Goal: Find specific page/section: Find specific page/section

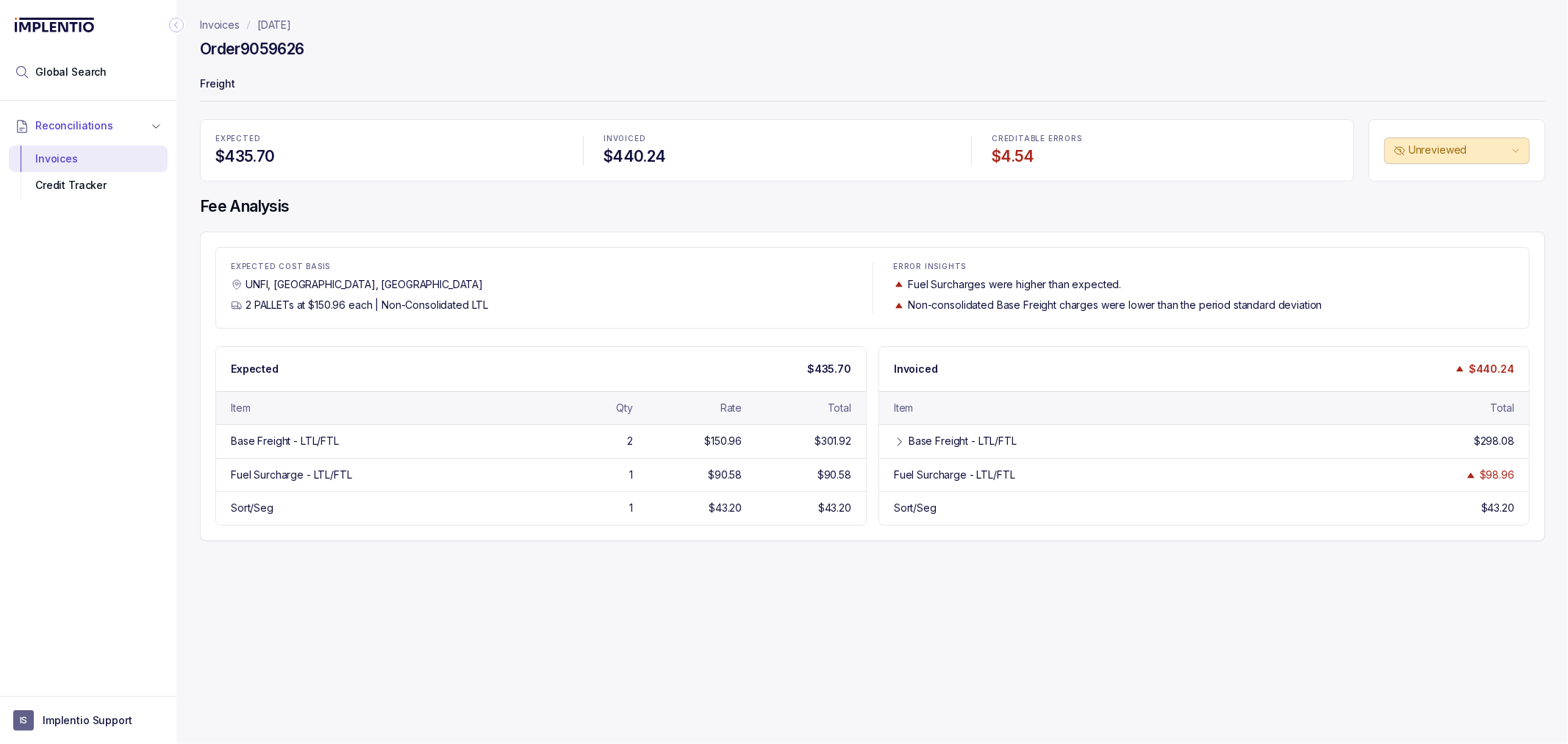
click at [223, 22] on p "Invoices" at bounding box center [220, 25] width 40 height 15
click at [320, 88] on p "Freight" at bounding box center [873, 85] width 1345 height 29
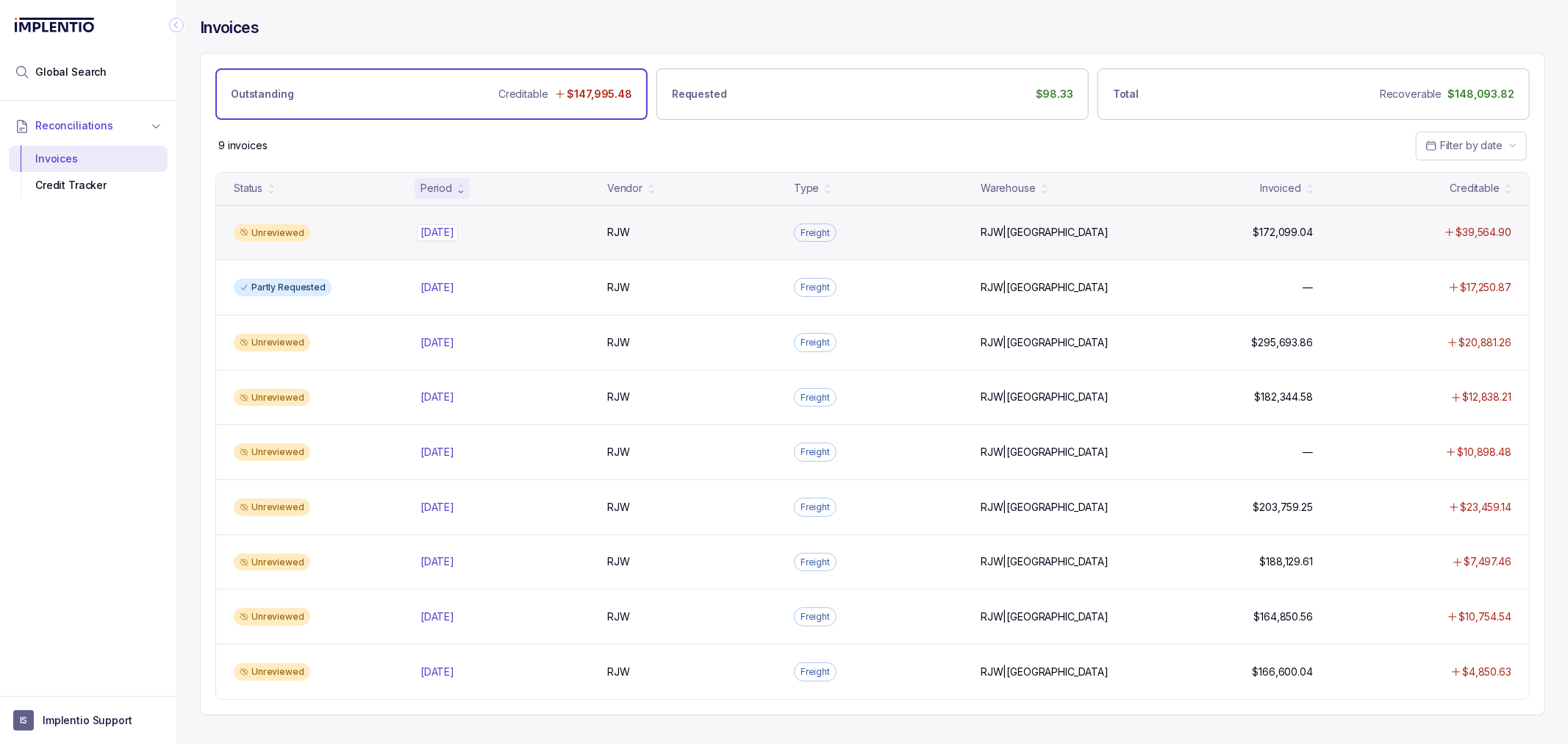
click at [446, 228] on p "[DATE]" at bounding box center [437, 232] width 41 height 16
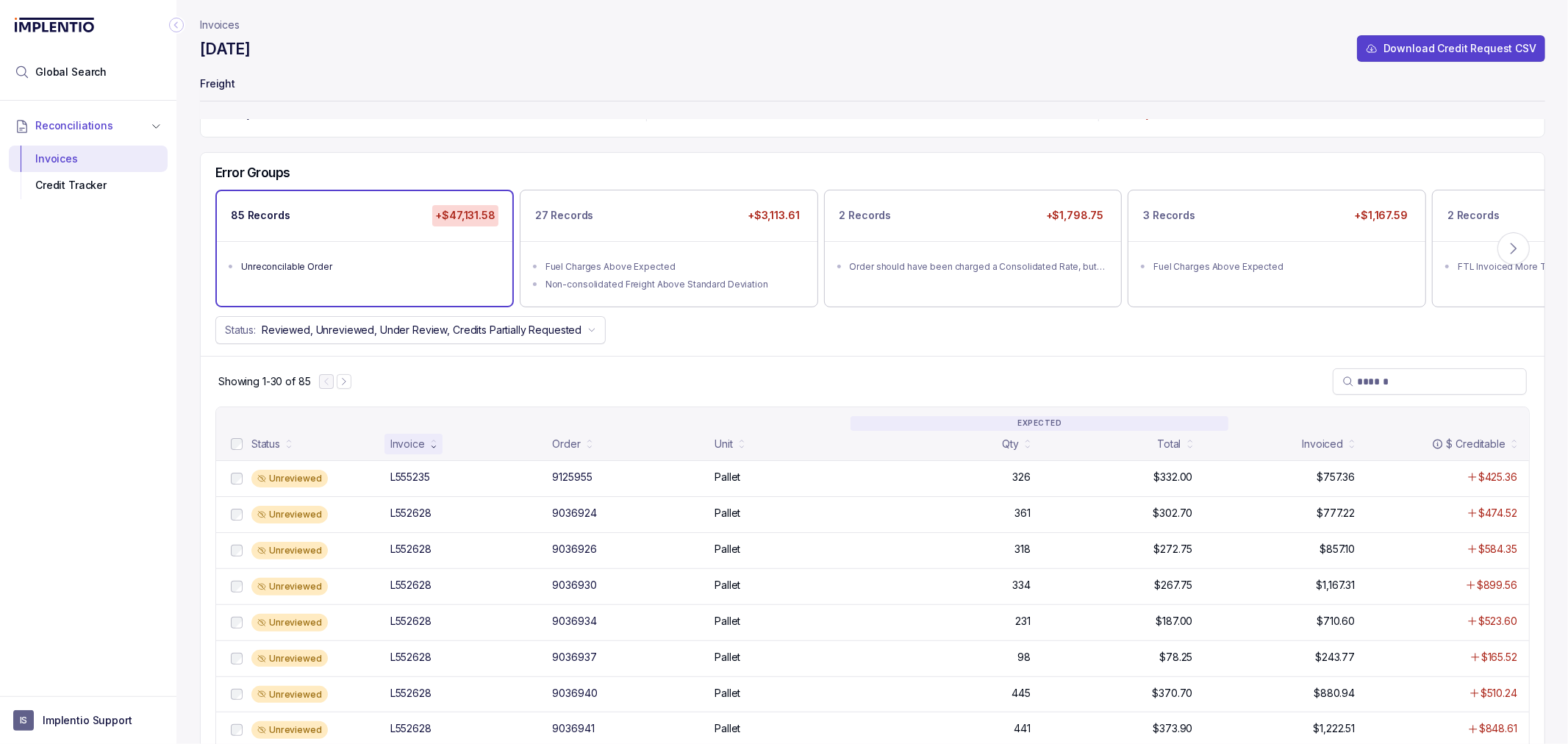
scroll to position [81, 0]
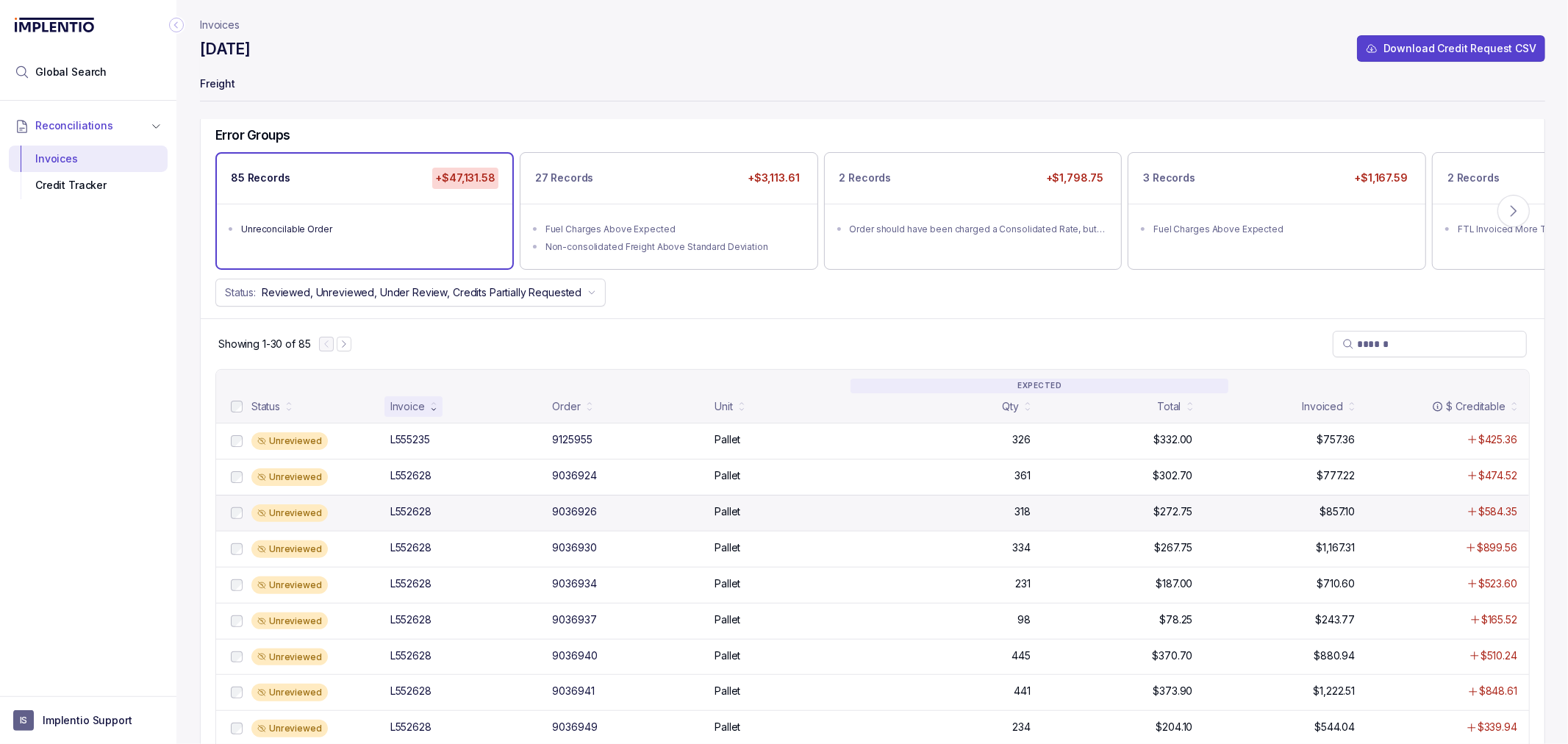
click at [427, 502] on div "Unreviewed L552628 9036926 Pallet 318 $272.75 $857.10 $584.35" at bounding box center [873, 513] width 1313 height 36
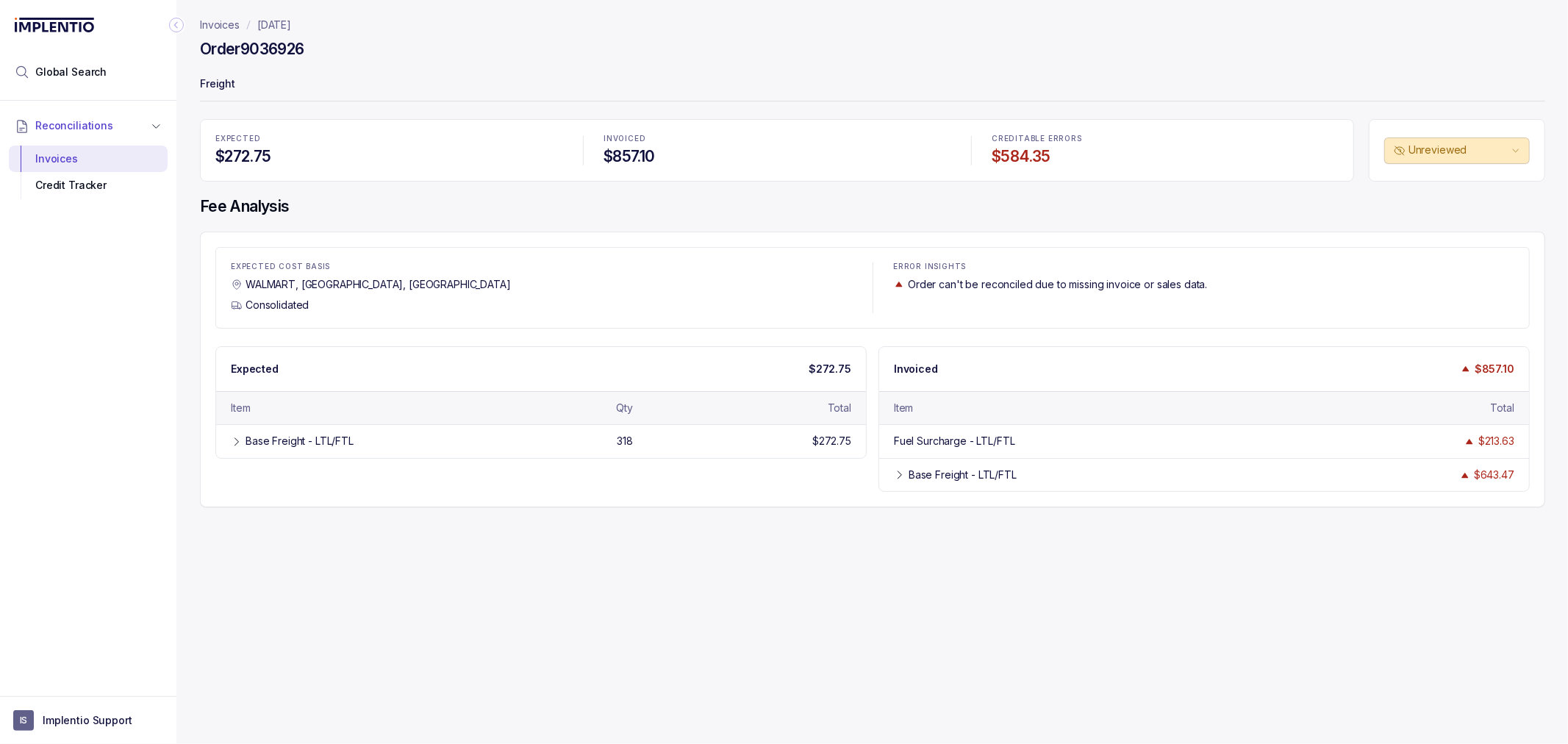
click at [469, 504] on div "EXPECTED COST BASIS WALMART, [GEOGRAPHIC_DATA], [GEOGRAPHIC_DATA] Consolidated …" at bounding box center [873, 369] width 1345 height 275
click at [232, 439] on icon at bounding box center [236, 441] width 12 height 12
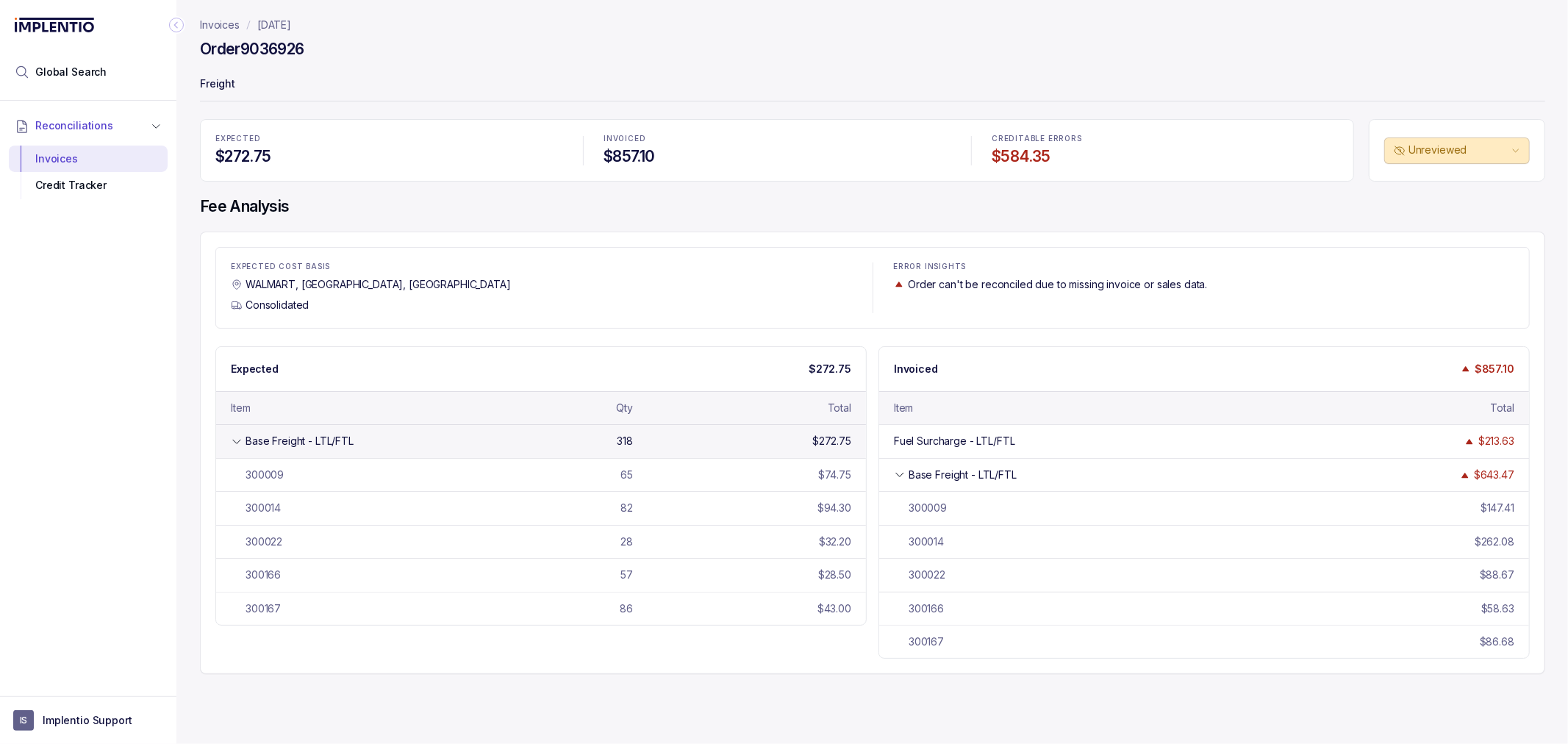
click at [235, 441] on icon at bounding box center [236, 441] width 7 height 4
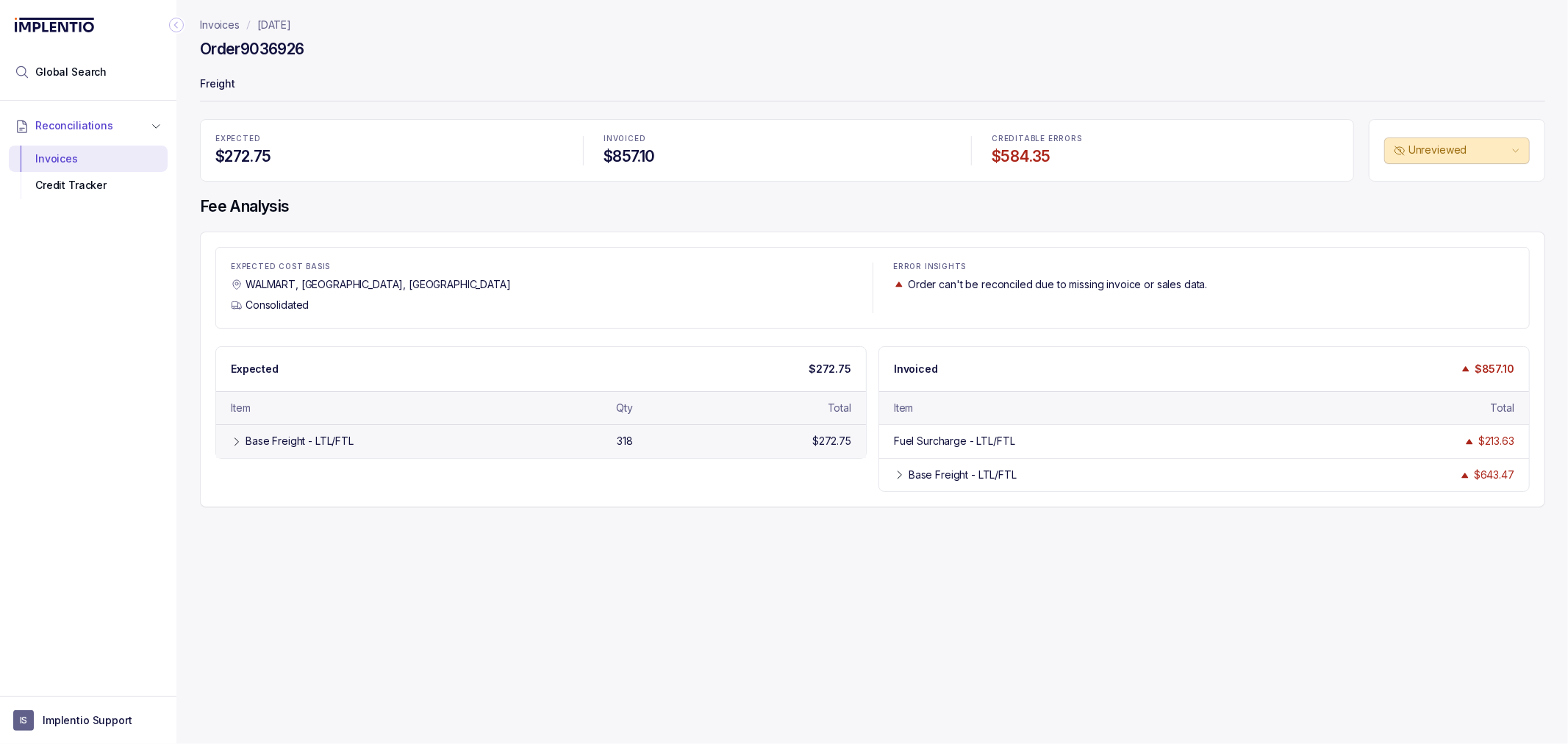
click at [302, 441] on div "Base Freight - LTL/FTL" at bounding box center [299, 441] width 108 height 15
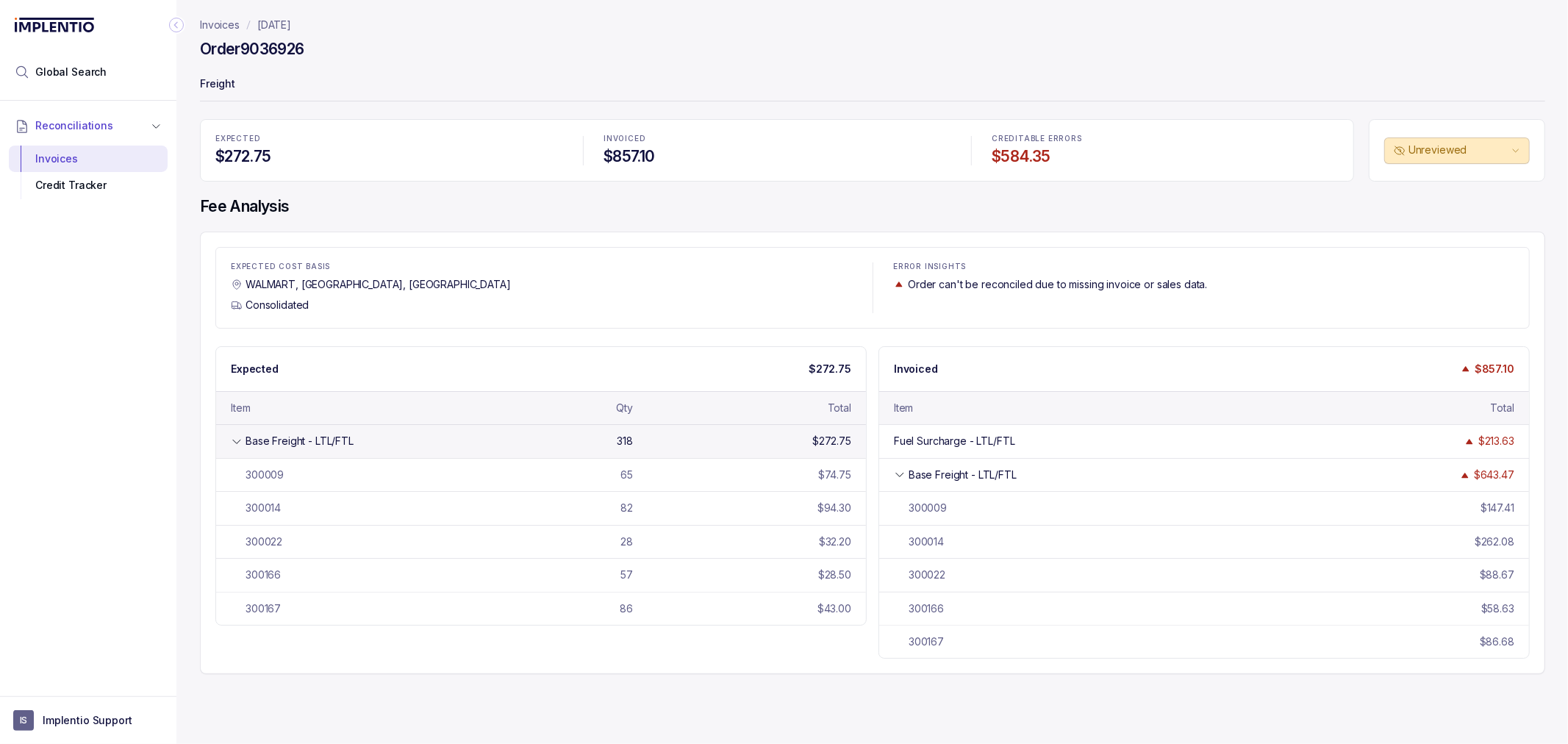
click at [302, 441] on div "Base Freight - LTL/FTL" at bounding box center [299, 441] width 108 height 15
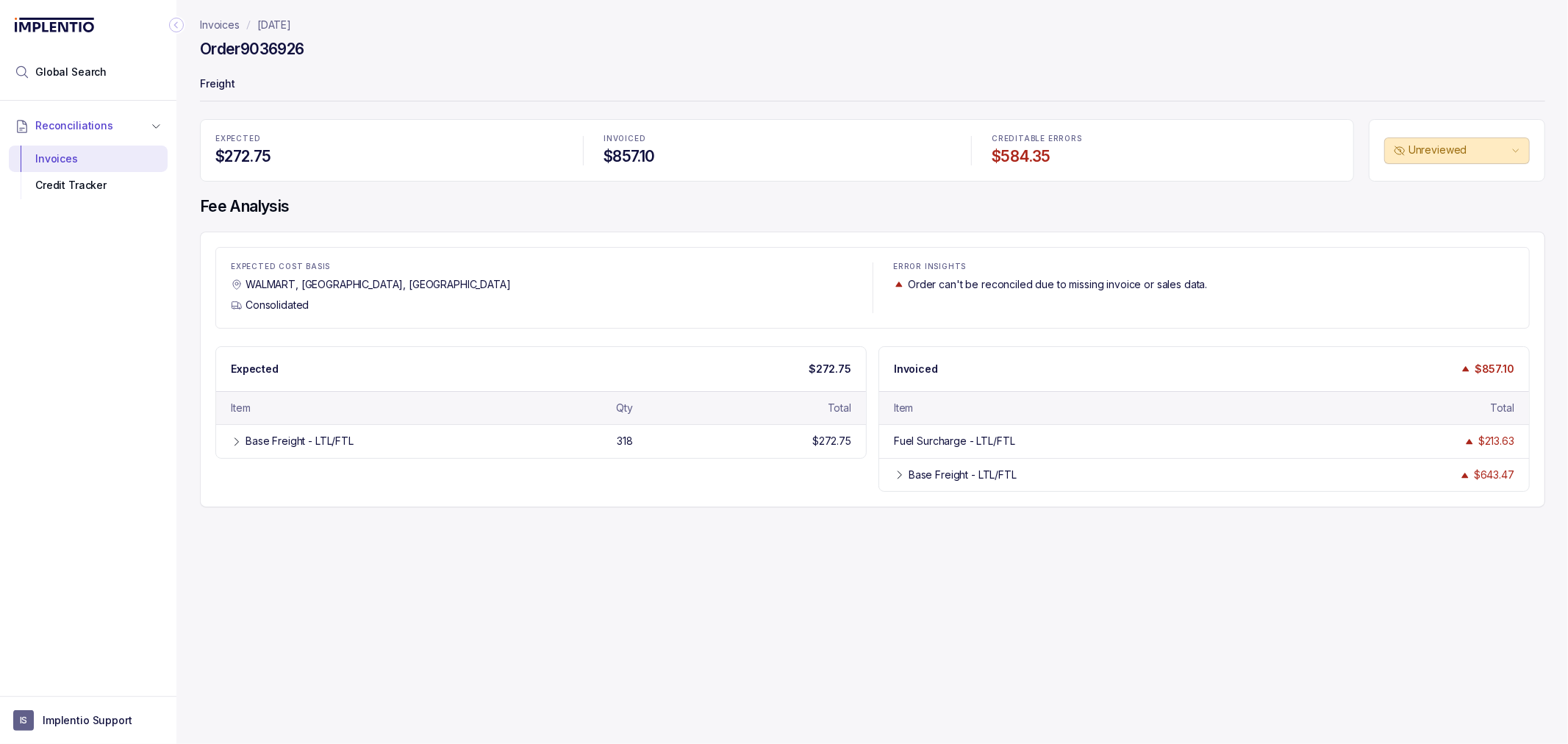
click at [502, 490] on div "Expected $272.75 Item Qty Total Base Freight - LTL/FTL 318 $272.75 300009 65 $7…" at bounding box center [873, 419] width 1314 height 147
click at [544, 485] on div "Expected $272.75 Item Qty Total Base Freight - LTL/FTL 318 $272.75 300009 65 $7…" at bounding box center [873, 419] width 1314 height 147
click at [715, 478] on div "Expected $272.75 Item Qty Total Base Freight - LTL/FTL 318 $272.75 300009 65 $7…" at bounding box center [873, 419] width 1314 height 147
click at [1502, 362] on p "$857.10" at bounding box center [1494, 369] width 40 height 15
click at [1290, 550] on div "Invoices [DATE] Order 9036926 Freight EXPECTED $272.75 INVOICED $857.10 CREDITA…" at bounding box center [866, 372] width 1380 height 744
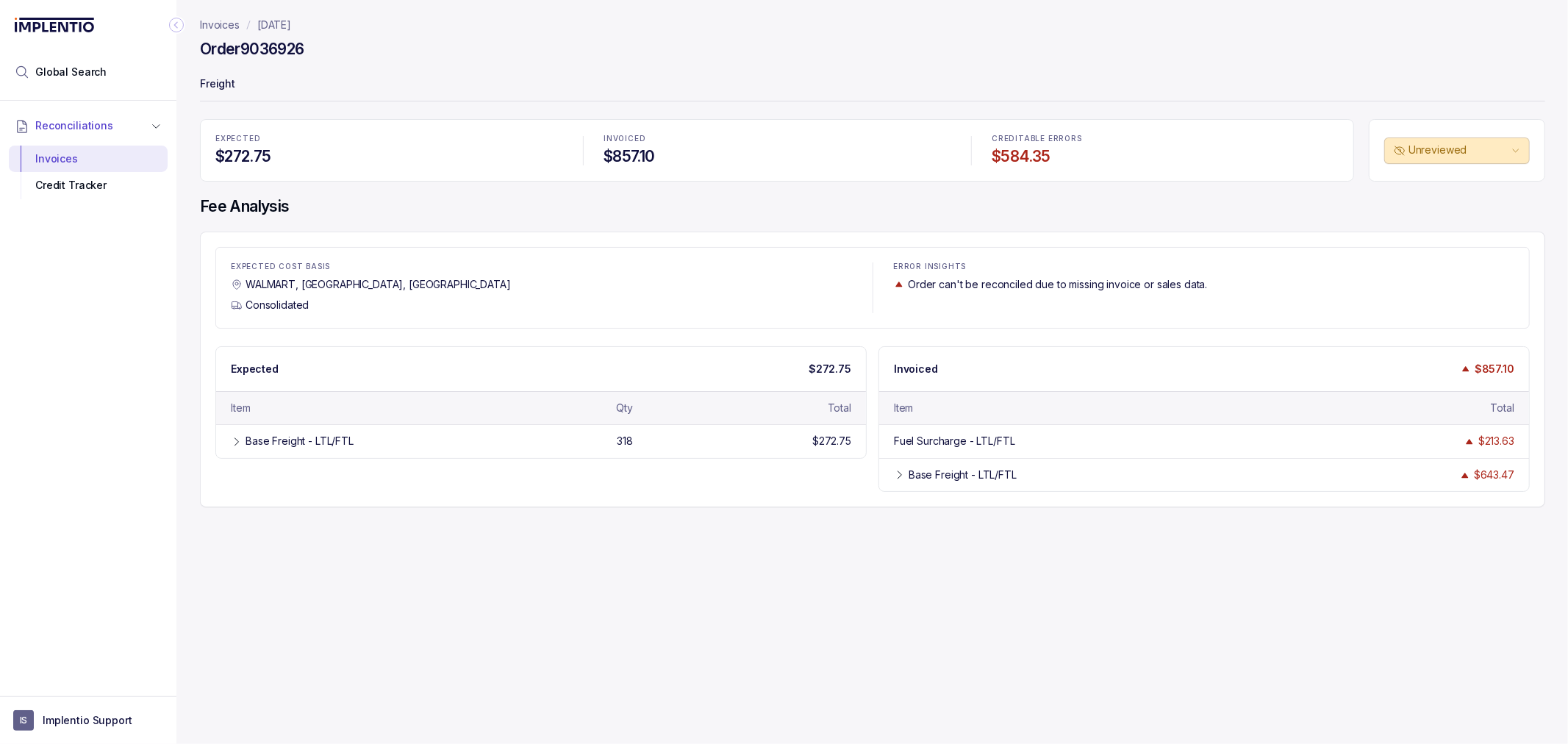
click at [864, 567] on div "Invoices [DATE] Order 9036926 Freight EXPECTED $272.75 INVOICED $857.10 CREDITA…" at bounding box center [866, 372] width 1380 height 744
click at [867, 500] on div "EXPECTED COST BASIS WALMART, [GEOGRAPHIC_DATA], [GEOGRAPHIC_DATA] Consolidated …" at bounding box center [873, 369] width 1345 height 275
click at [869, 500] on div "EXPECTED COST BASIS WALMART, [GEOGRAPHIC_DATA], [GEOGRAPHIC_DATA] Consolidated …" at bounding box center [873, 369] width 1345 height 275
click at [870, 500] on div "EXPECTED COST BASIS WALMART, [GEOGRAPHIC_DATA], [GEOGRAPHIC_DATA] Consolidated …" at bounding box center [873, 369] width 1345 height 275
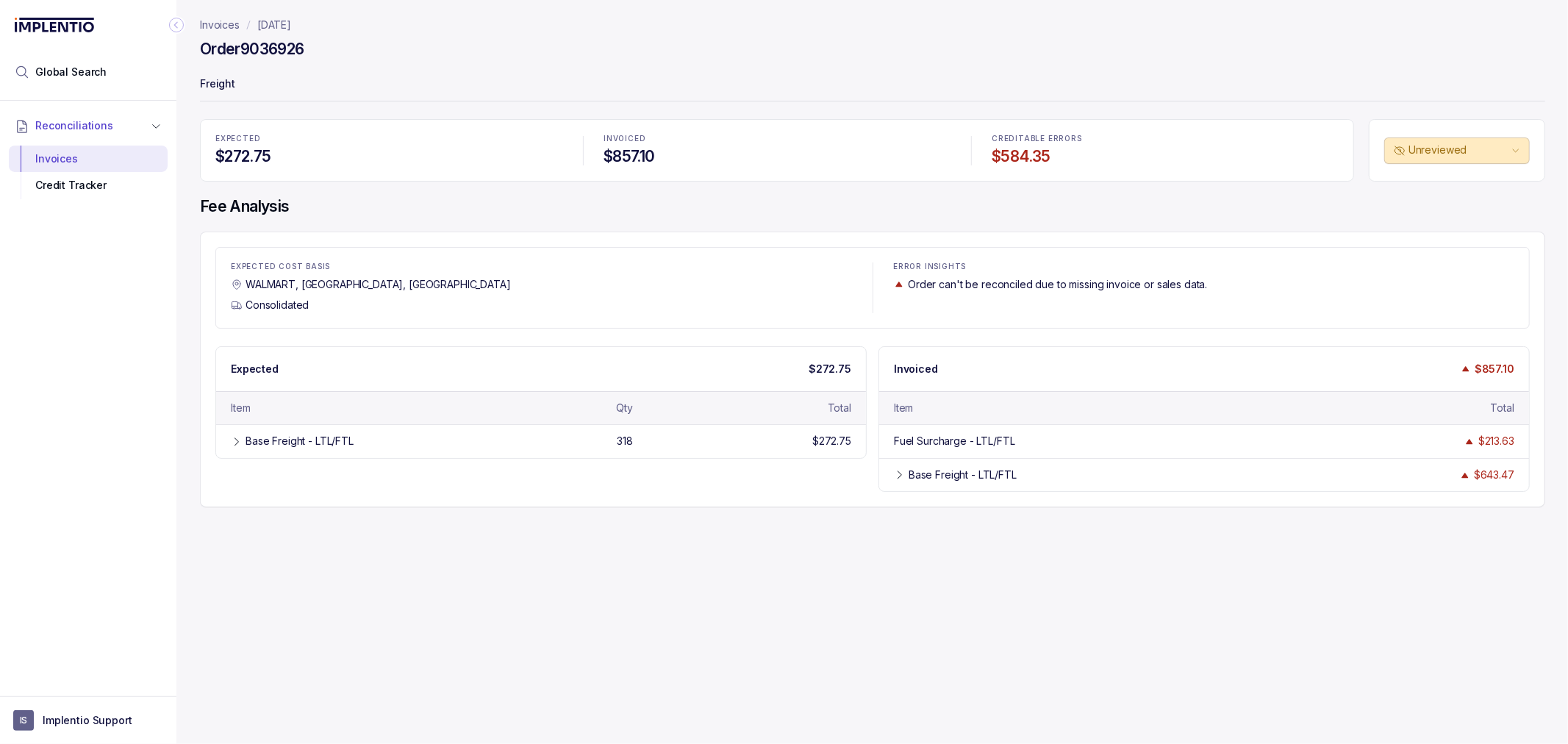
click at [876, 503] on div "EXPECTED COST BASIS WALMART, [GEOGRAPHIC_DATA], [GEOGRAPHIC_DATA] Consolidated …" at bounding box center [873, 369] width 1345 height 275
click at [876, 490] on div "Expected $272.75 Item Qty Total Base Freight - LTL/FTL 318 $272.75 300009 65 $7…" at bounding box center [873, 419] width 1314 height 147
click at [876, 342] on div "EXPECTED COST BASIS WALMART, [GEOGRAPHIC_DATA], [GEOGRAPHIC_DATA] Consolidated …" at bounding box center [873, 369] width 1345 height 275
click at [870, 337] on div "EXPECTED COST BASIS WALMART, [GEOGRAPHIC_DATA], [GEOGRAPHIC_DATA] Consolidated …" at bounding box center [873, 369] width 1345 height 275
click at [451, 41] on div "Order 9036926" at bounding box center [873, 51] width 1345 height 26
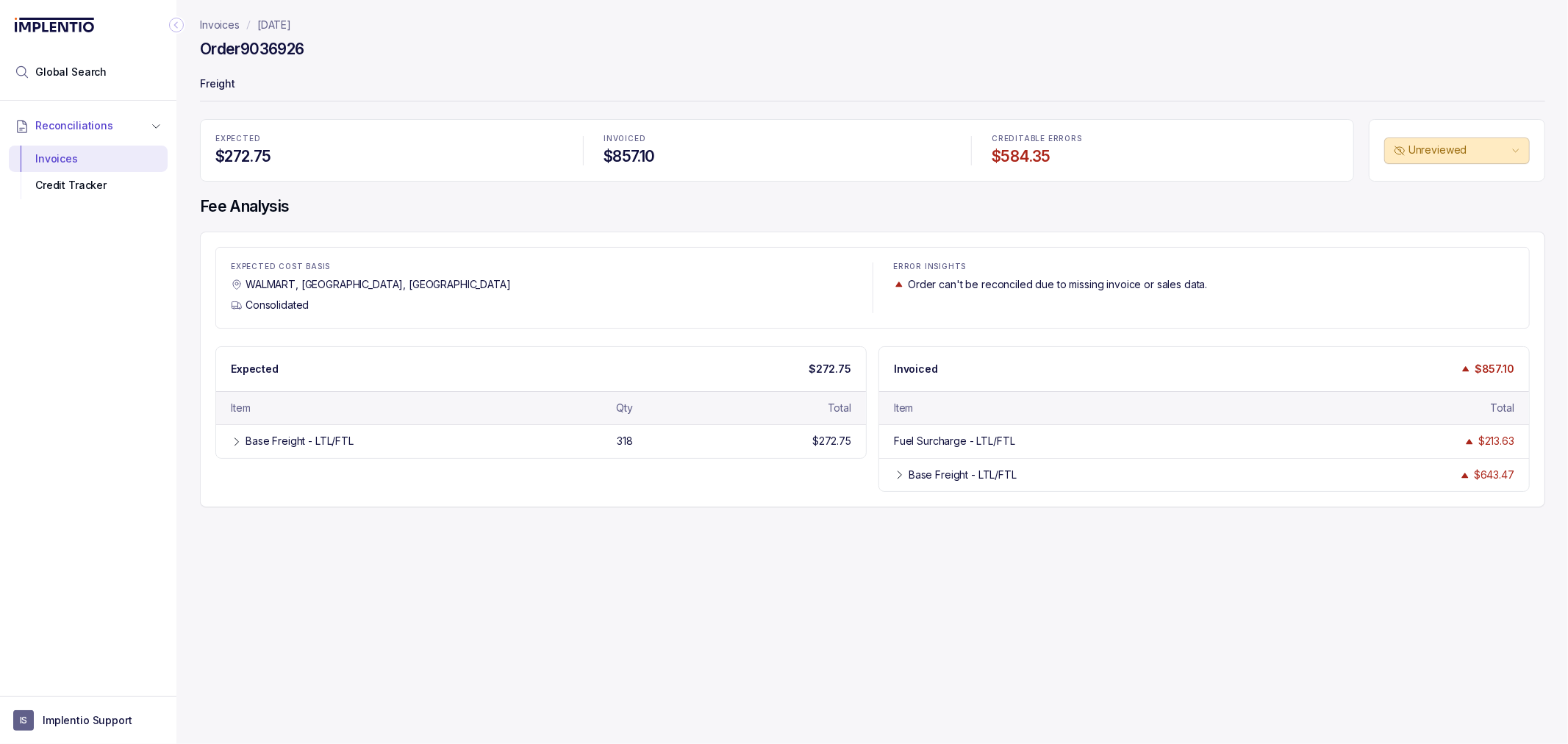
click at [370, 57] on div "Order 9036926" at bounding box center [873, 51] width 1345 height 26
click at [368, 60] on div "Order 9036926" at bounding box center [873, 51] width 1345 height 26
click at [218, 23] on p "Invoices" at bounding box center [220, 25] width 40 height 15
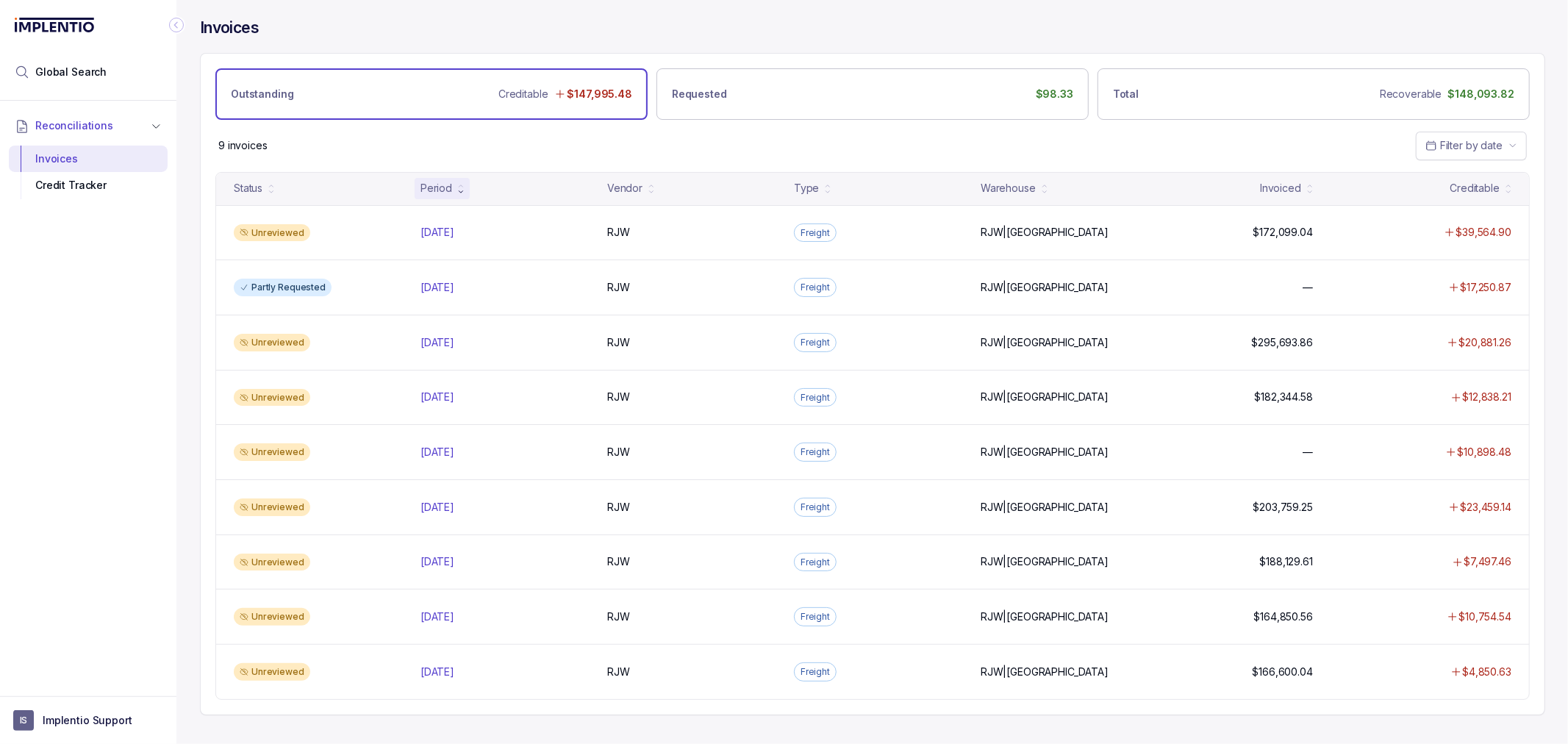
click at [840, 23] on div "Invoices" at bounding box center [873, 35] width 1345 height 35
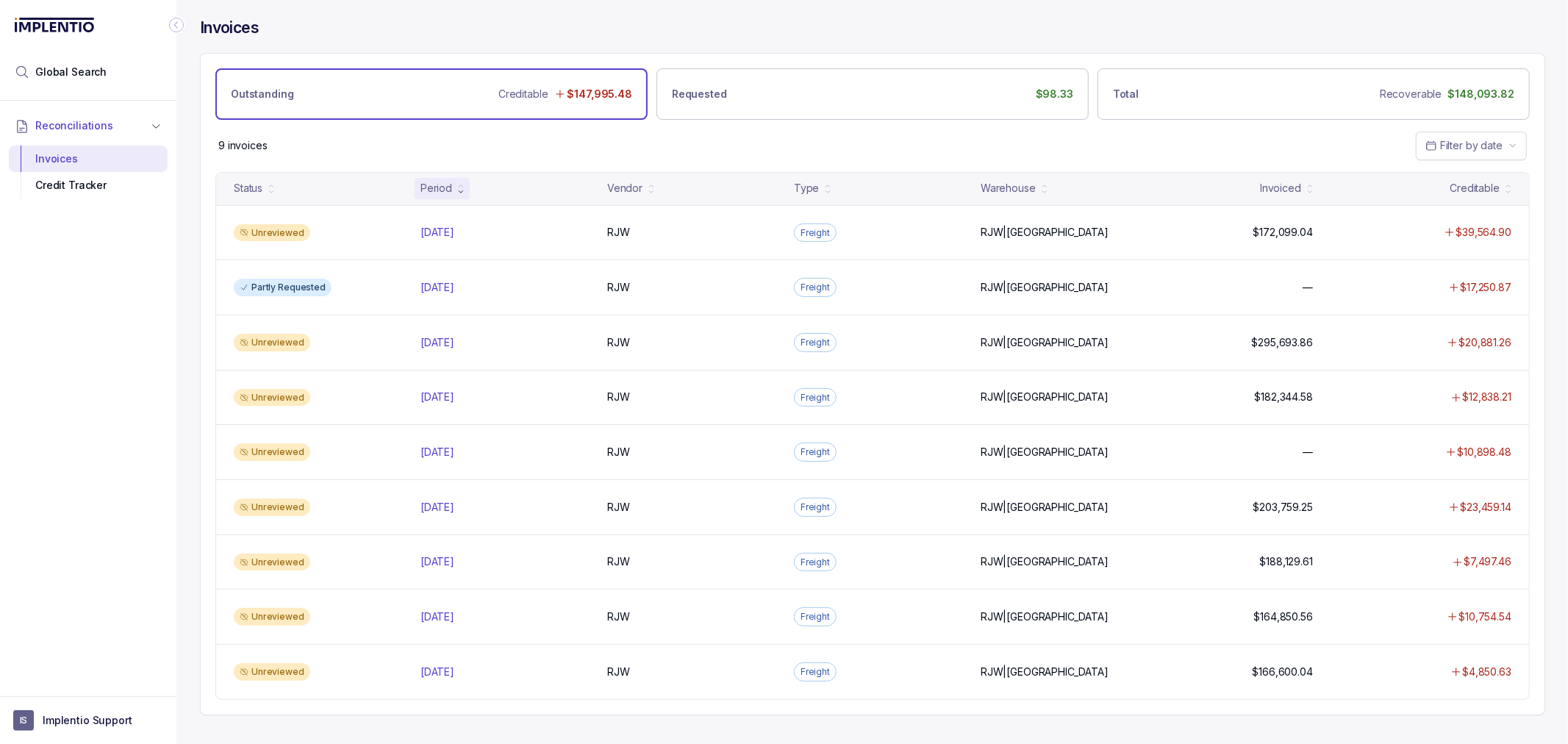
click at [840, 23] on div "Invoices" at bounding box center [873, 35] width 1345 height 35
click at [840, 33] on div "Invoices" at bounding box center [873, 35] width 1345 height 35
click at [978, 164] on div "9 invoices Filter by date" at bounding box center [873, 145] width 1344 height 51
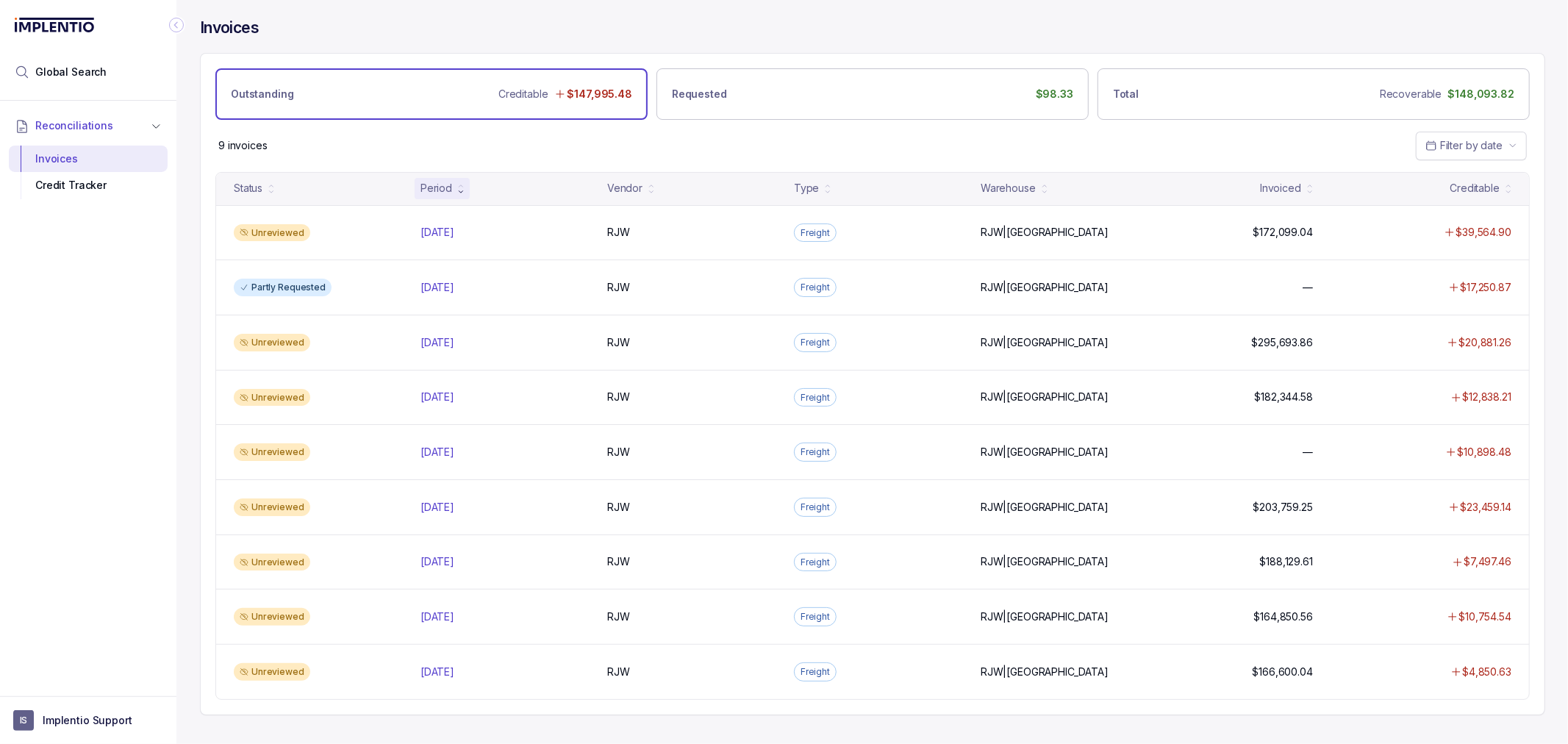
click at [834, 144] on div "9 invoices Filter by date" at bounding box center [873, 145] width 1344 height 51
click at [806, 163] on div "9 invoices Filter by date" at bounding box center [873, 145] width 1344 height 51
click at [746, 131] on div "9 invoices Filter by date" at bounding box center [873, 145] width 1344 height 51
click at [735, 145] on div "9 invoices Filter by date" at bounding box center [873, 145] width 1344 height 51
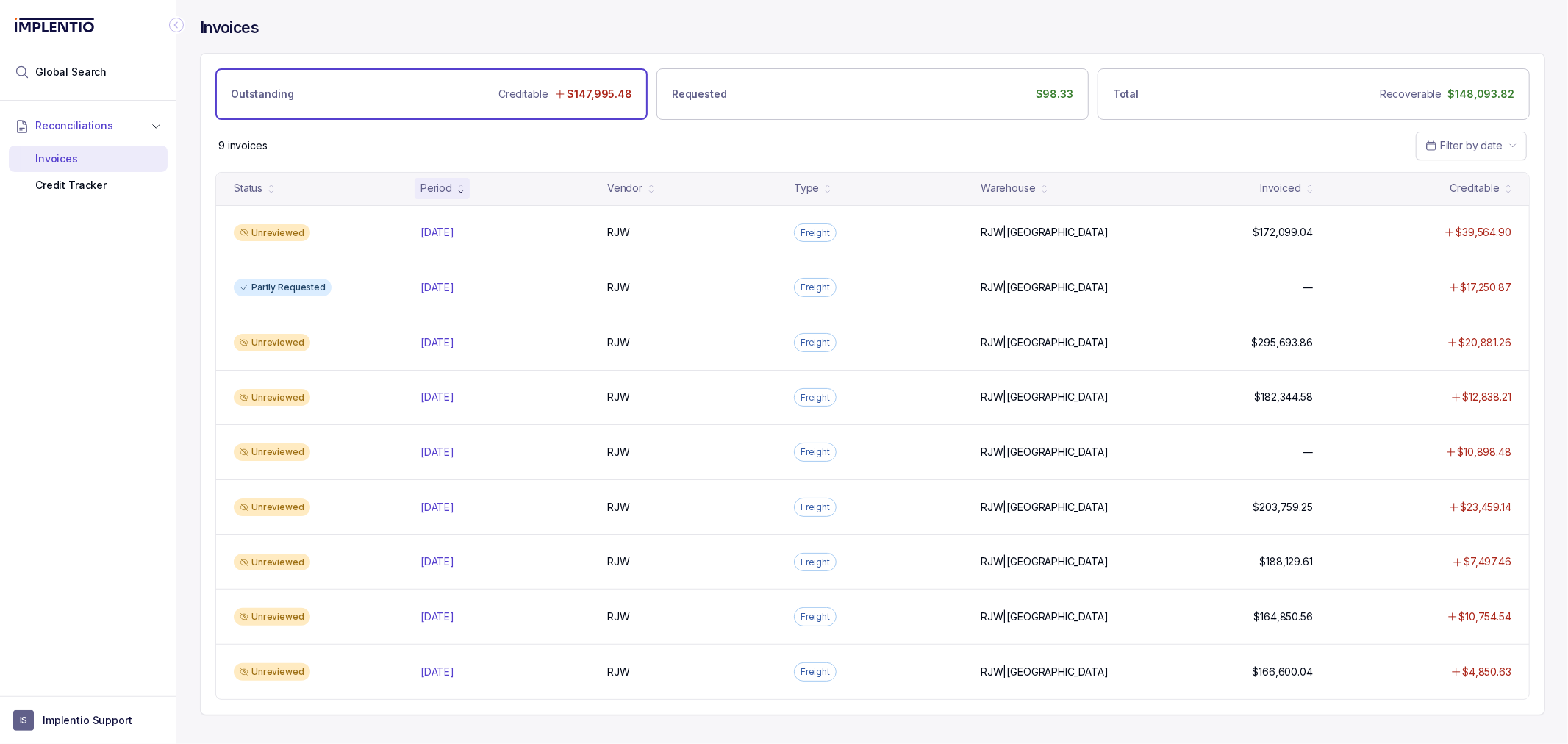
click at [718, 164] on div "9 invoices Filter by date" at bounding box center [873, 145] width 1344 height 51
click at [725, 160] on div "9 invoices Filter by date" at bounding box center [873, 145] width 1344 height 51
click at [699, 151] on div "9 invoices Filter by date" at bounding box center [873, 145] width 1344 height 51
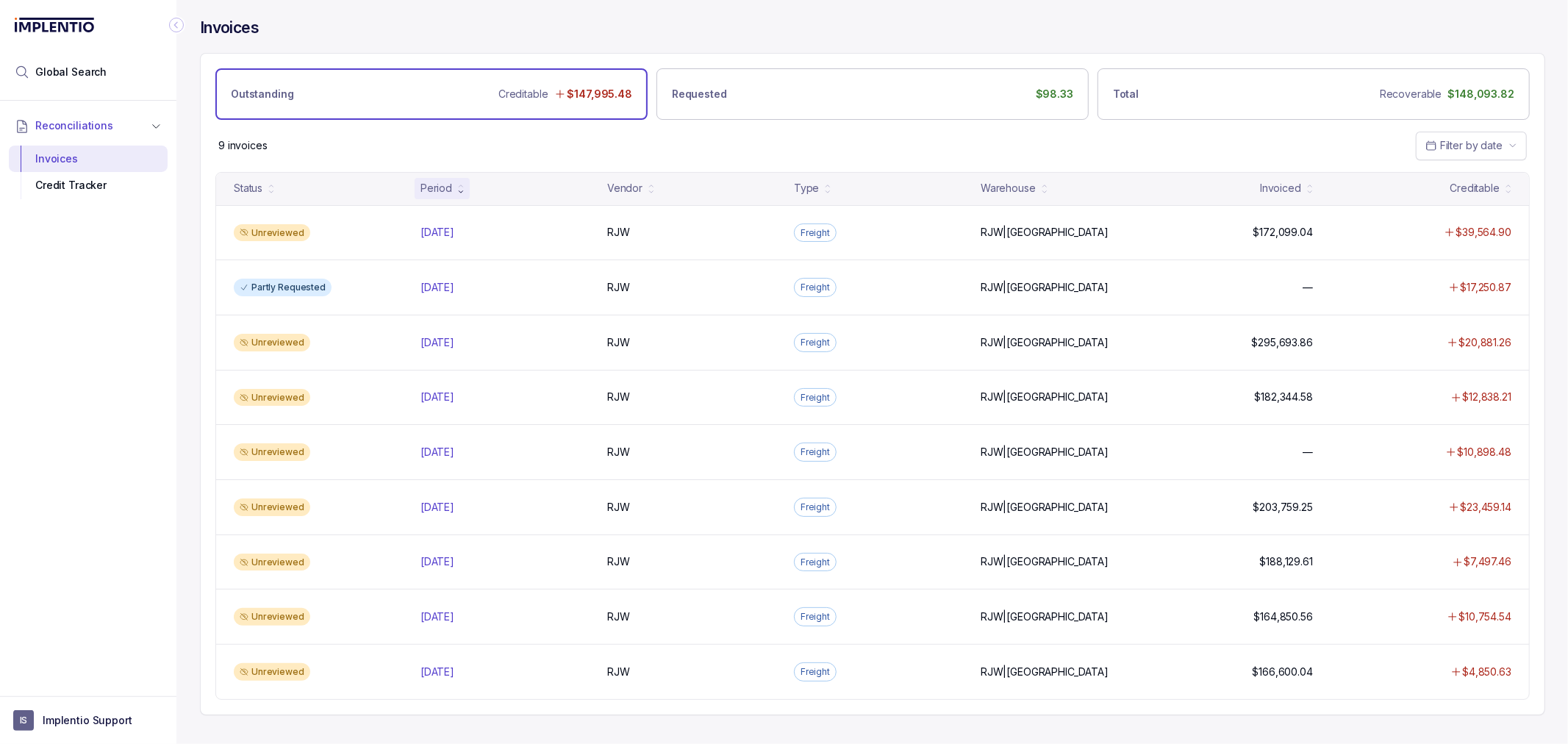
click at [522, 143] on div "9 invoices Filter by date" at bounding box center [873, 145] width 1344 height 51
click at [478, 141] on div "9 invoices Filter by date" at bounding box center [873, 145] width 1344 height 51
click at [483, 141] on div "9 invoices Filter by date" at bounding box center [873, 145] width 1344 height 51
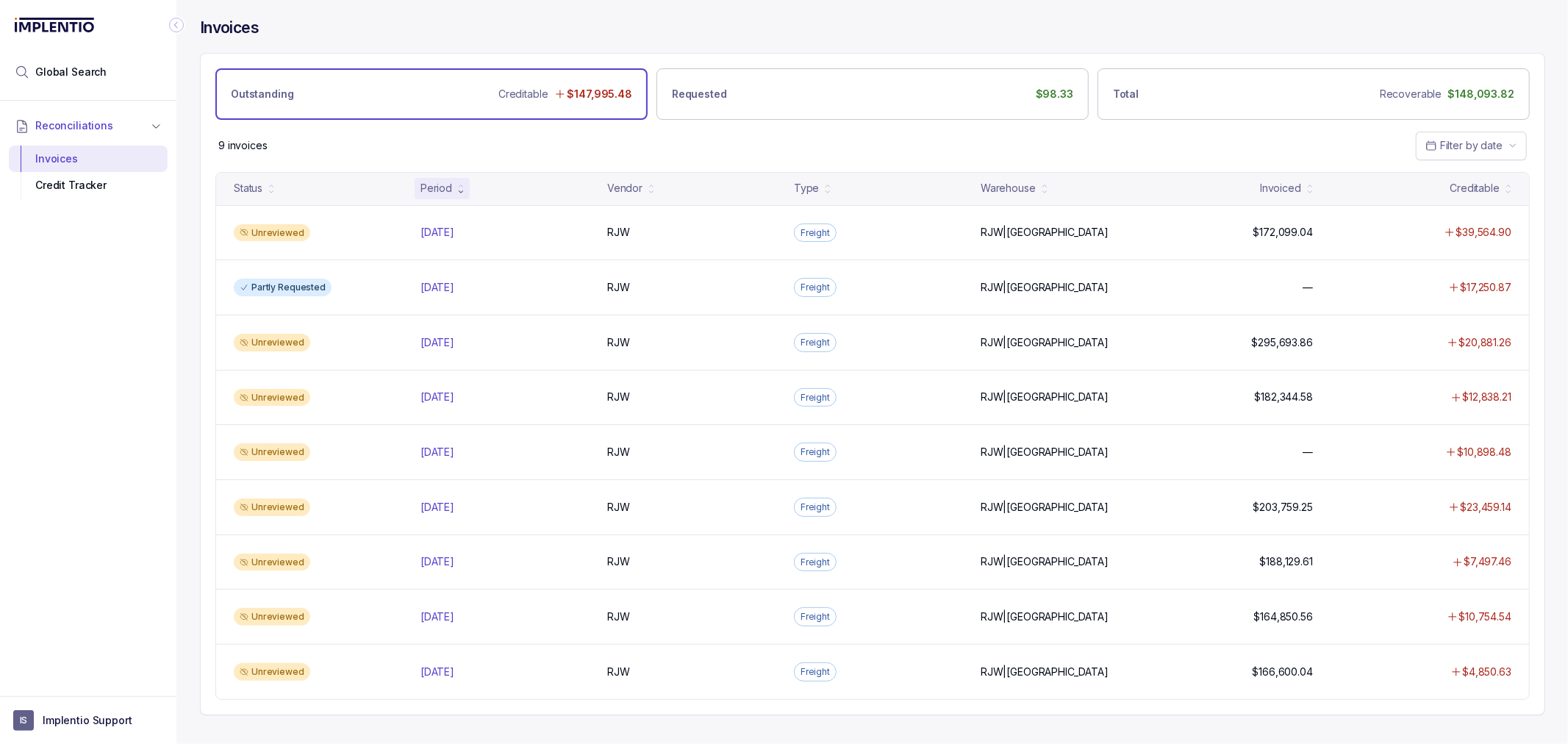
click at [476, 147] on div "9 invoices Filter by date" at bounding box center [873, 145] width 1344 height 51
click at [471, 146] on div "9 invoices Filter by date" at bounding box center [873, 145] width 1344 height 51
click at [479, 142] on div "9 invoices Filter by date" at bounding box center [873, 145] width 1344 height 51
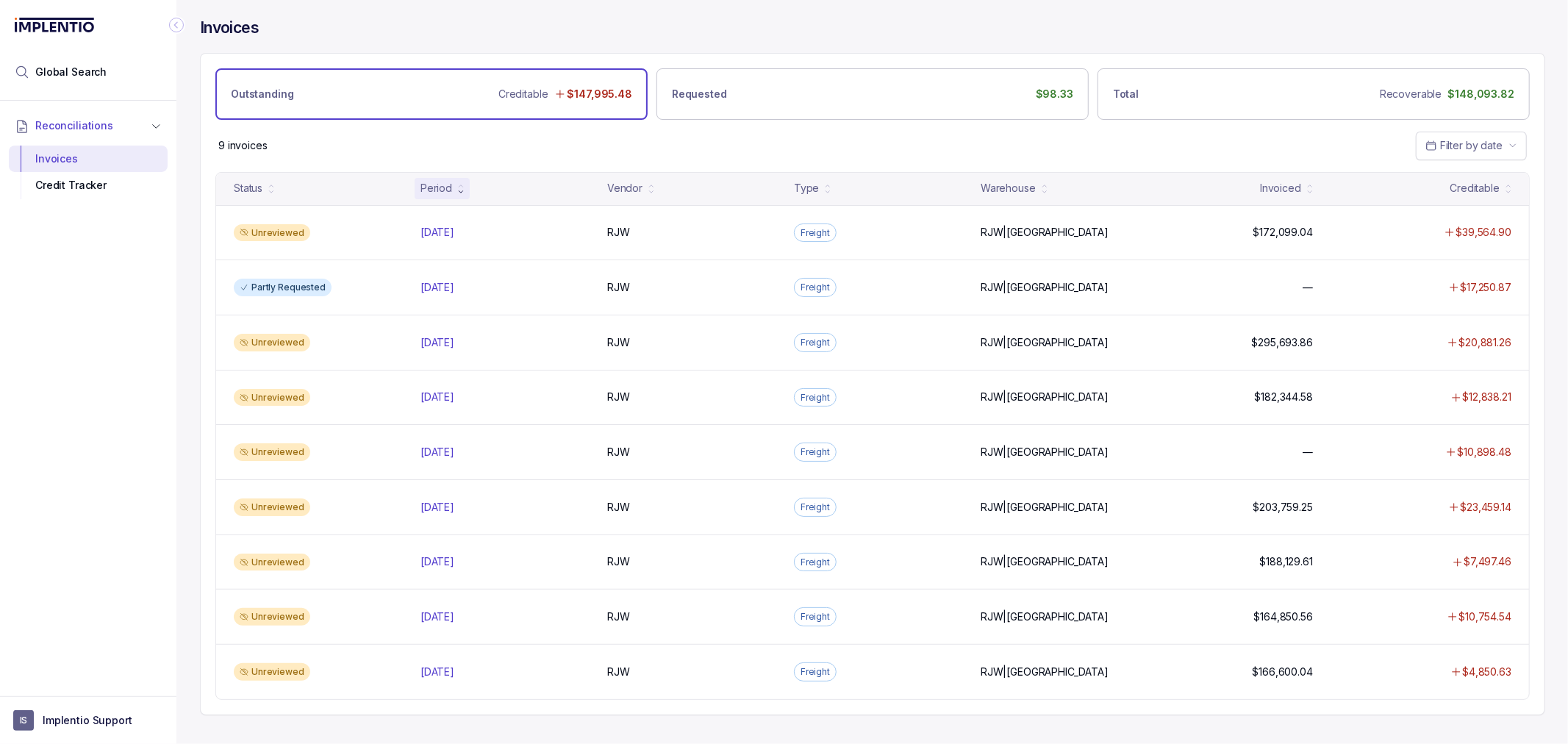
click at [583, 147] on div "9 invoices Filter by date" at bounding box center [873, 145] width 1344 height 51
click at [573, 151] on div "9 invoices Filter by date" at bounding box center [873, 145] width 1344 height 51
click at [474, 135] on div "9 invoices Filter by date" at bounding box center [873, 145] width 1344 height 51
